Goal: Task Accomplishment & Management: Use online tool/utility

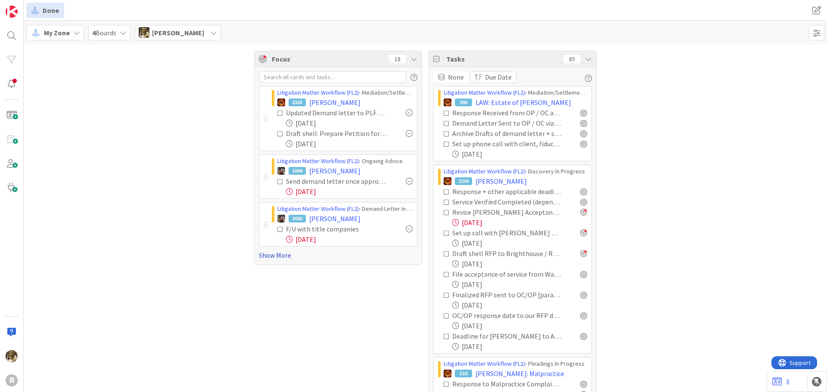
click at [275, 253] on link "Show More" at bounding box center [338, 255] width 159 height 10
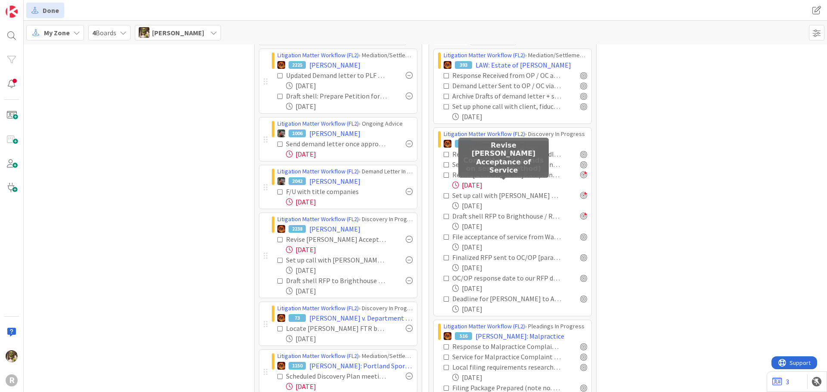
scroll to position [86, 0]
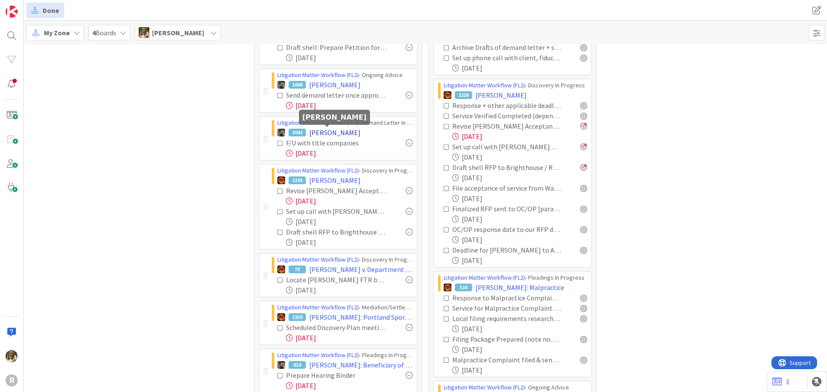
click at [322, 134] on span "HITZ, Margaret" at bounding box center [334, 133] width 51 height 10
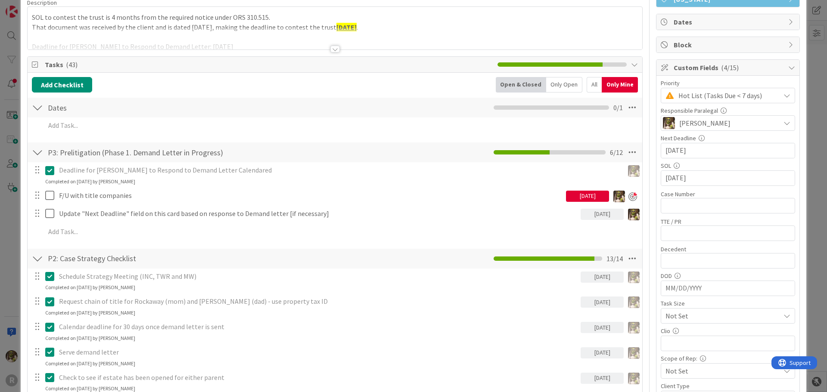
scroll to position [86, 0]
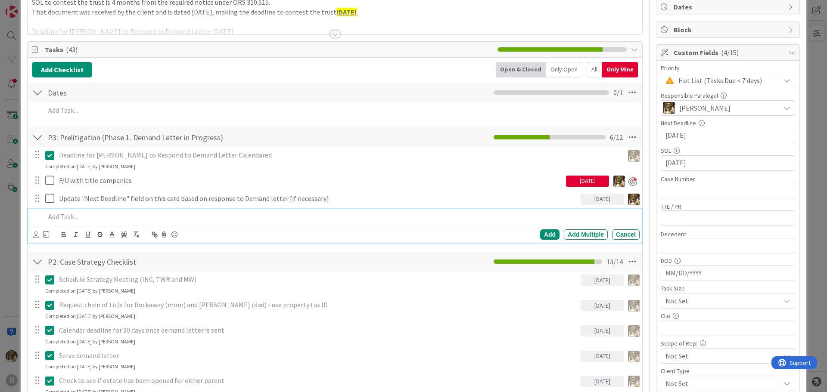
click at [73, 208] on div "Deadline for Monica Hitz to Respond to Demand Letter Calendared Update Cancel C…" at bounding box center [335, 196] width 606 height 99
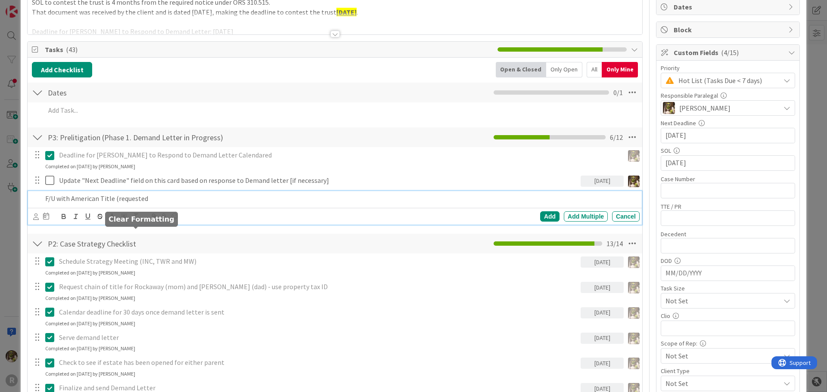
scroll to position [68, 0]
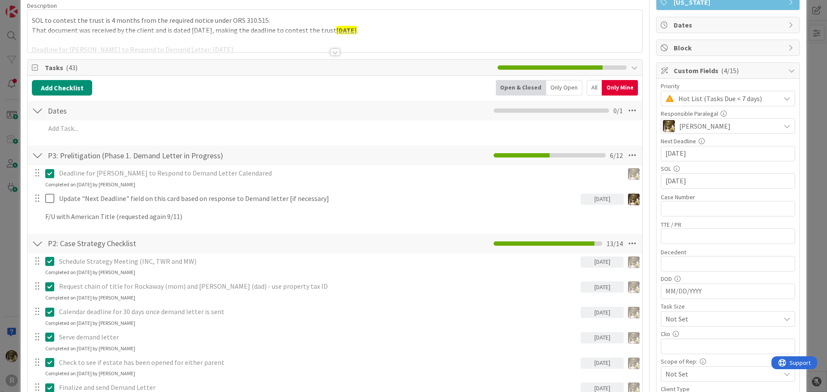
click at [6, 392] on div at bounding box center [3, 393] width 6 height 3
click at [36, 236] on div "P2: Case Strategy Checklist Checklist Name 27 / 64 P2: Case Strategy Checklist …" at bounding box center [335, 244] width 615 height 20
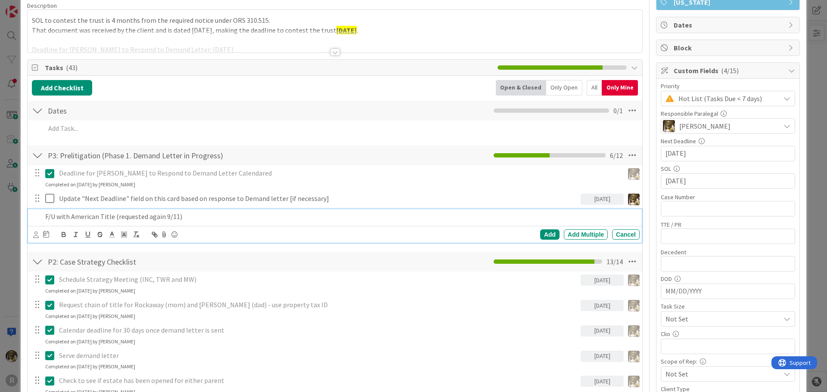
click at [75, 217] on p "F/U with American Title (requested again 9/11)" at bounding box center [340, 217] width 591 height 10
click at [37, 238] on div at bounding box center [36, 234] width 6 height 9
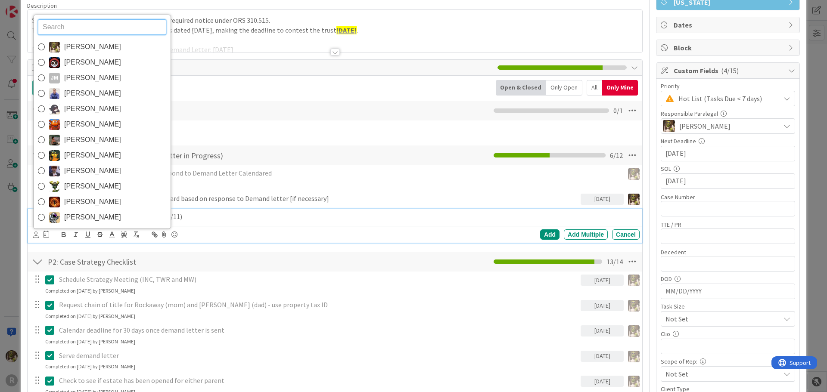
click at [59, 47] on img at bounding box center [54, 47] width 11 height 11
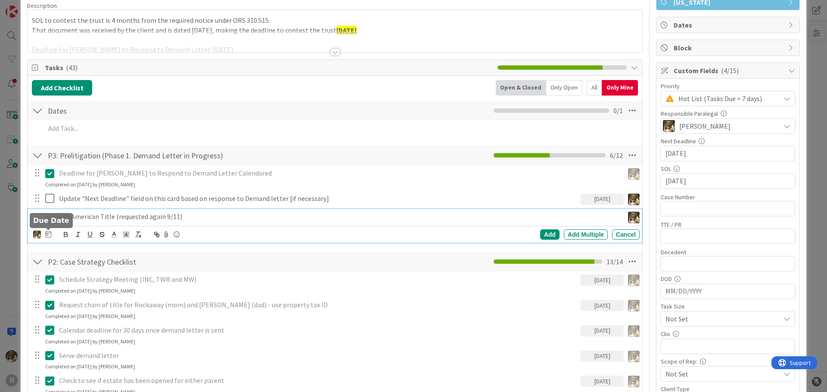
click at [48, 237] on icon at bounding box center [48, 234] width 6 height 7
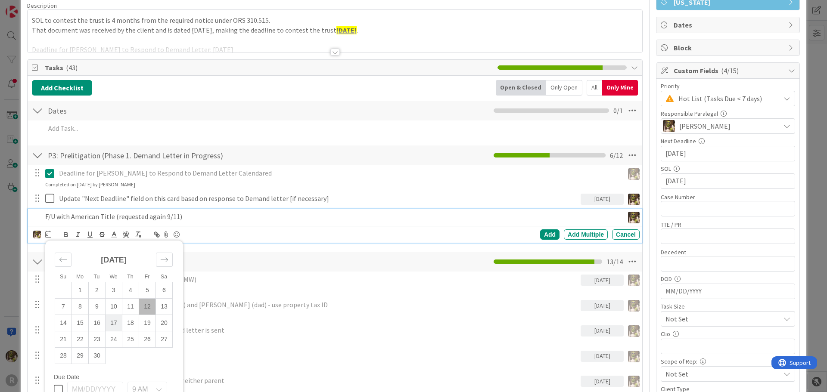
click at [116, 319] on td "17" at bounding box center [114, 323] width 17 height 16
click at [546, 232] on div "Add" at bounding box center [549, 235] width 19 height 10
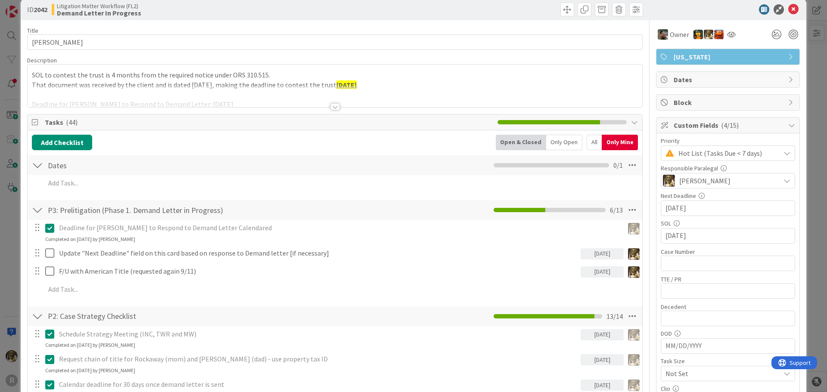
scroll to position [0, 0]
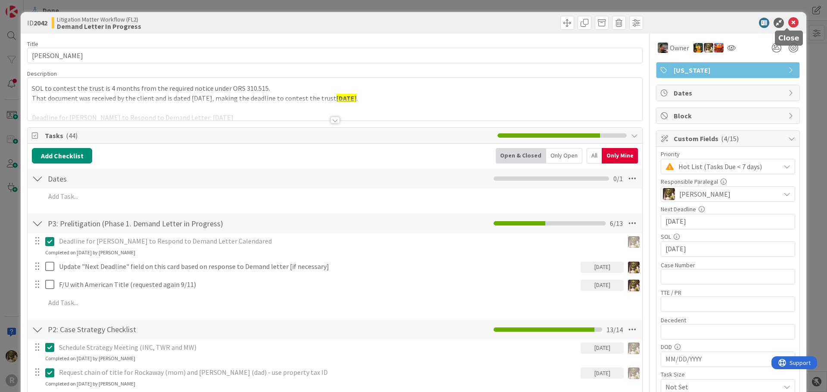
click at [788, 22] on icon at bounding box center [793, 23] width 10 height 10
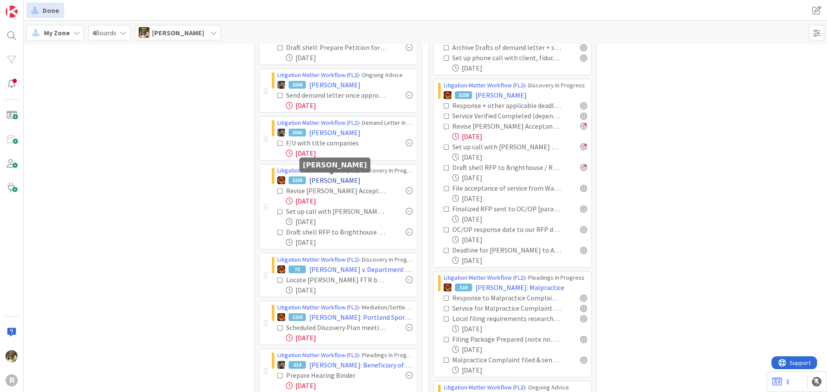
click at [321, 176] on span "BREAZEALE, Jerry" at bounding box center [334, 180] width 51 height 10
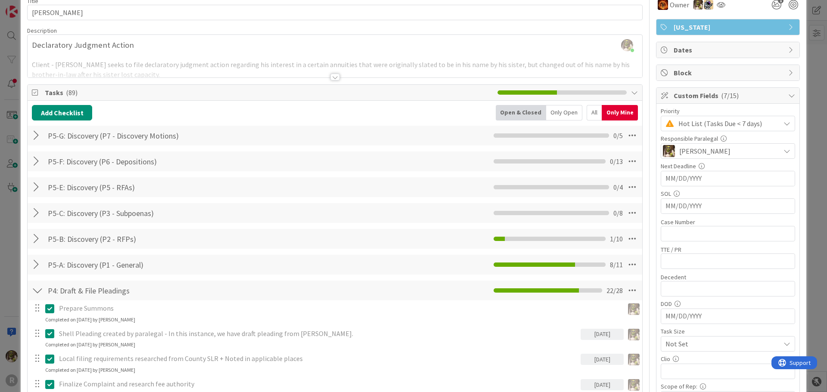
click at [567, 116] on div "Only Open" at bounding box center [564, 113] width 36 height 16
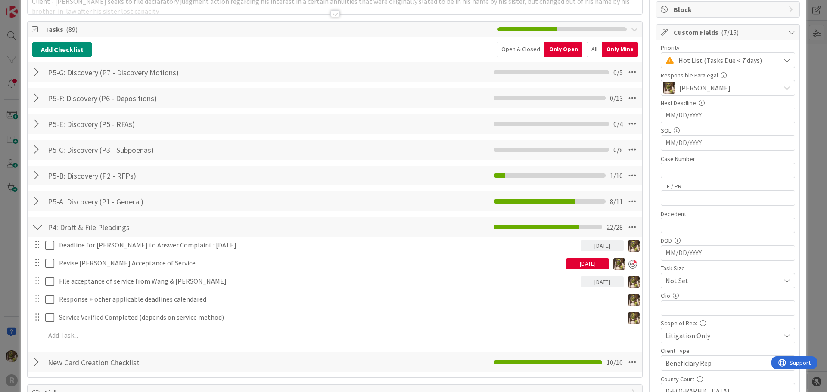
scroll to position [258, 0]
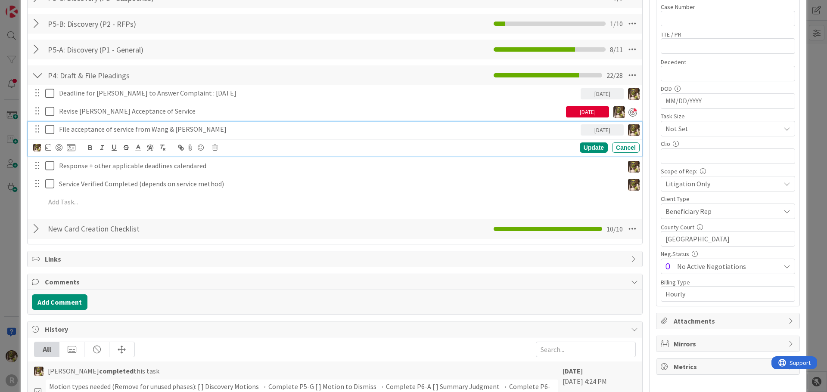
click at [125, 131] on p "File acceptance of service from Wang & Blachly" at bounding box center [318, 130] width 518 height 10
click at [57, 147] on div at bounding box center [59, 147] width 7 height 7
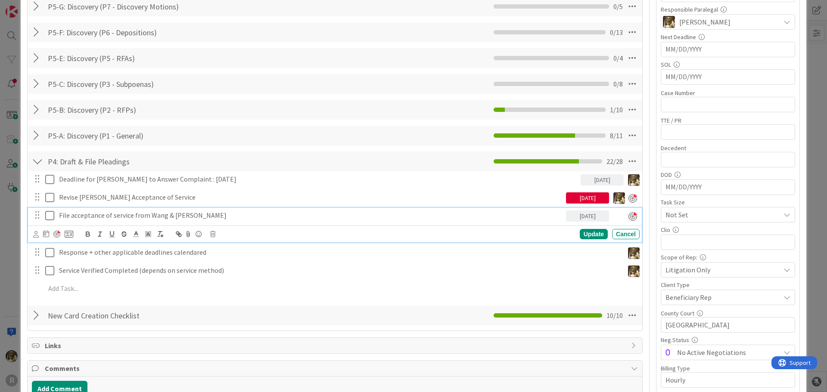
scroll to position [0, 0]
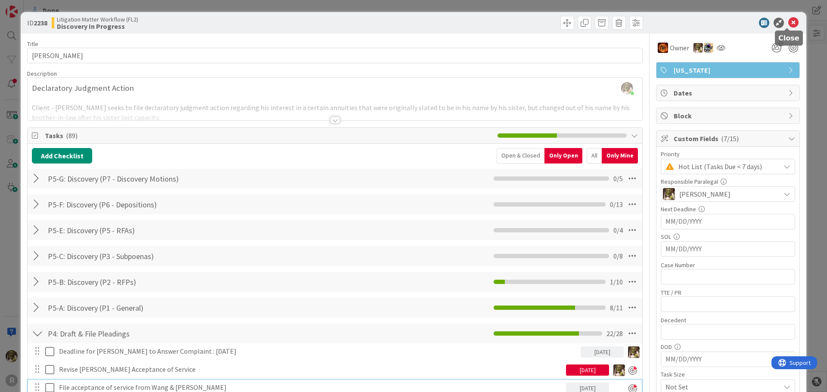
click at [788, 19] on icon at bounding box center [793, 23] width 10 height 10
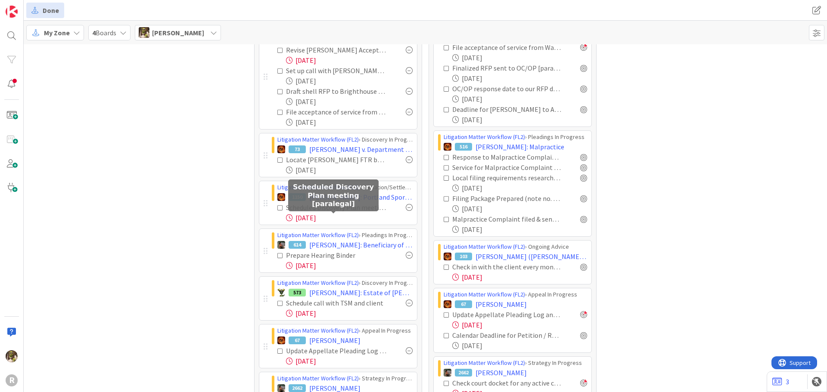
scroll to position [215, 0]
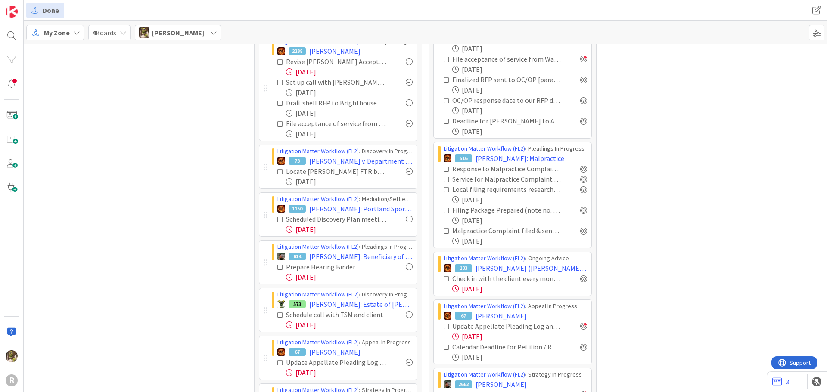
click at [406, 122] on div at bounding box center [409, 123] width 7 height 7
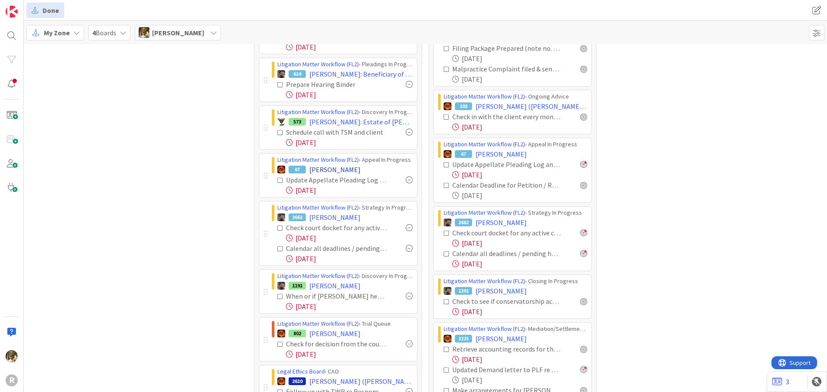
scroll to position [420, 0]
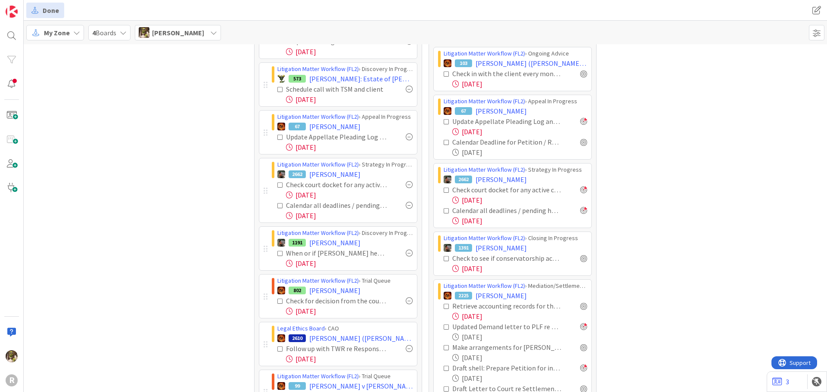
click at [407, 136] on div at bounding box center [409, 137] width 7 height 7
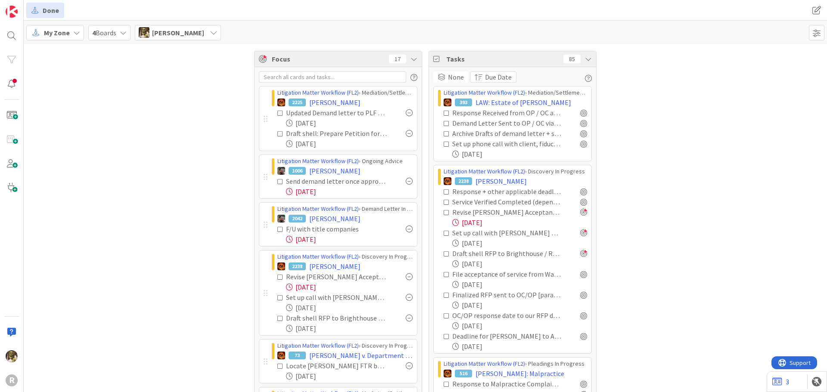
scroll to position [617, 0]
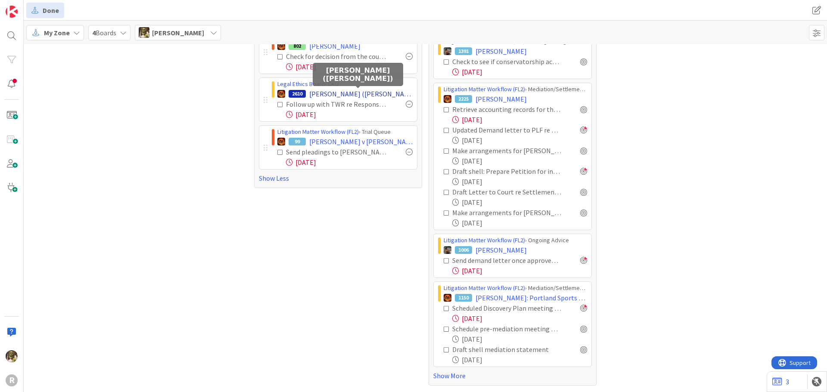
click at [361, 96] on span "OHLMANN, Aime (Kaleena Holzinger-Fancher)" at bounding box center [360, 94] width 103 height 10
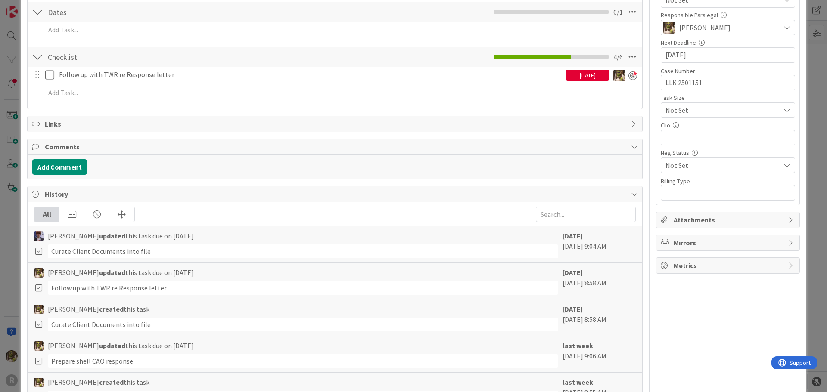
scroll to position [172, 0]
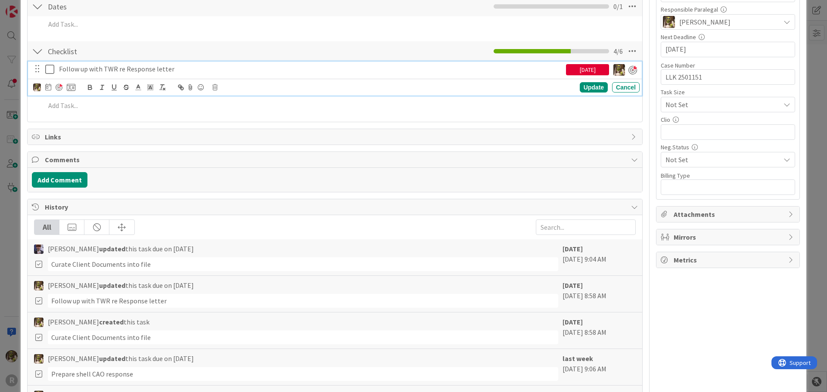
click at [126, 65] on p "Follow up with TWR re Response letter" at bounding box center [311, 69] width 504 height 10
click at [50, 87] on icon at bounding box center [48, 87] width 6 height 7
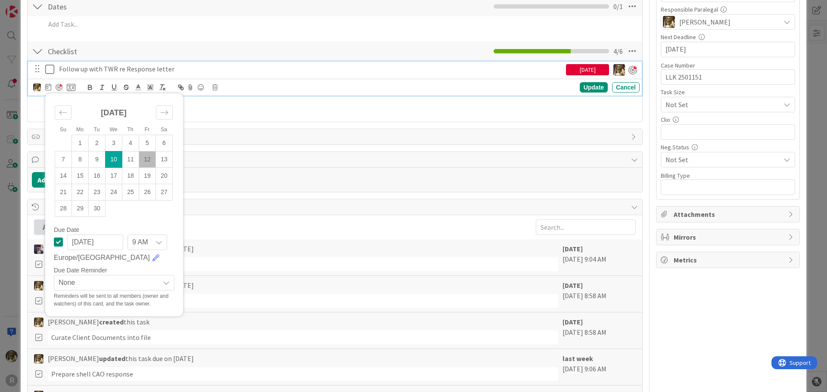
click at [145, 160] on td "12" at bounding box center [147, 159] width 17 height 16
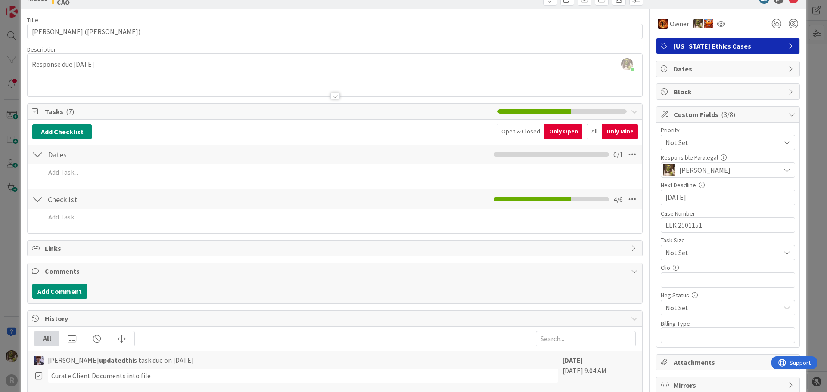
scroll to position [0, 0]
